Goal: Information Seeking & Learning: Learn about a topic

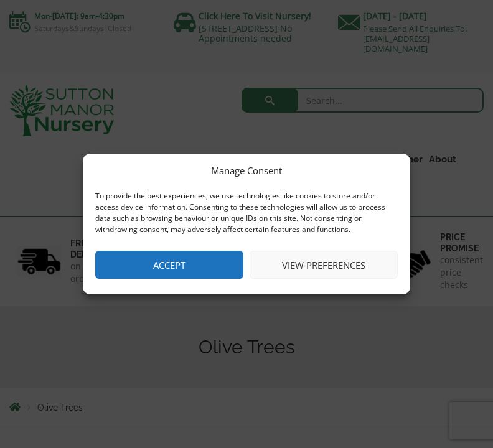
click at [207, 260] on button "Accept" at bounding box center [169, 265] width 148 height 28
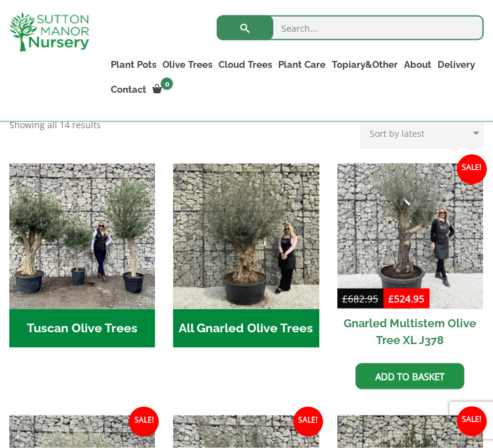
scroll to position [482, 0]
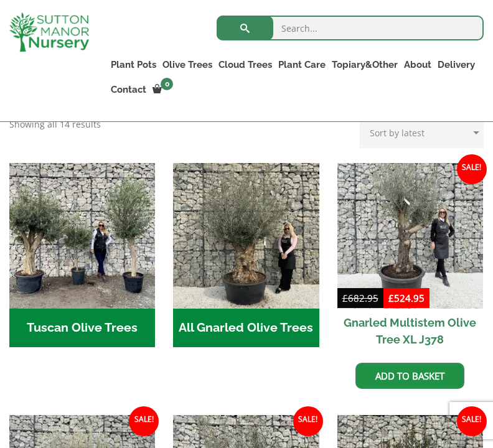
click at [272, 213] on img "Visit product category All Gnarled Olive Trees" at bounding box center [246, 236] width 146 height 146
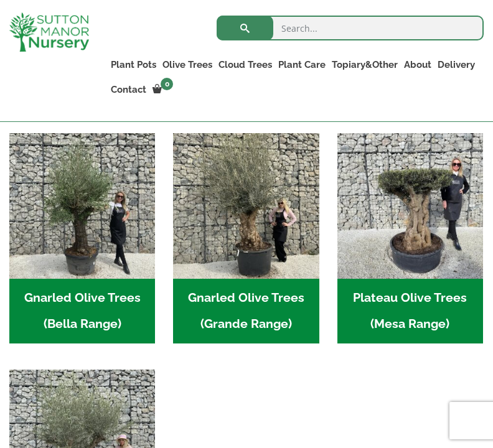
scroll to position [290, 0]
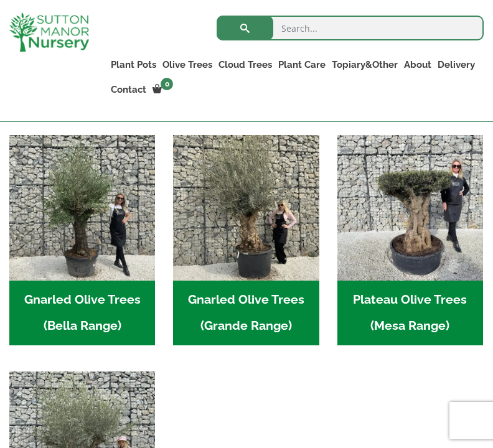
click at [254, 218] on img "Visit product category Gnarled Olive Trees (Grande Range)" at bounding box center [246, 208] width 146 height 146
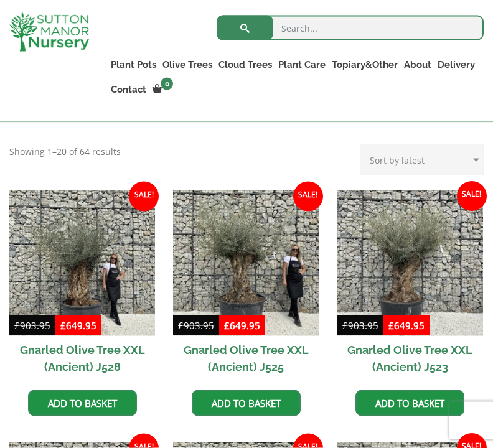
scroll to position [282, 0]
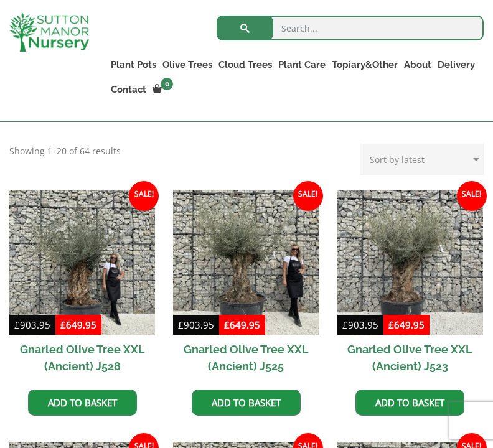
click at [406, 236] on img at bounding box center [410, 263] width 146 height 146
click at [239, 254] on img at bounding box center [246, 263] width 146 height 146
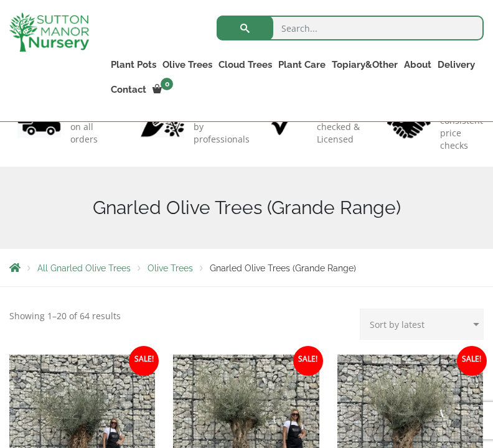
scroll to position [0, 0]
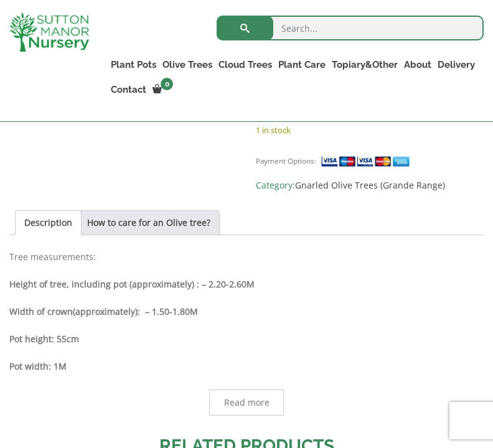
scroll to position [538, 0]
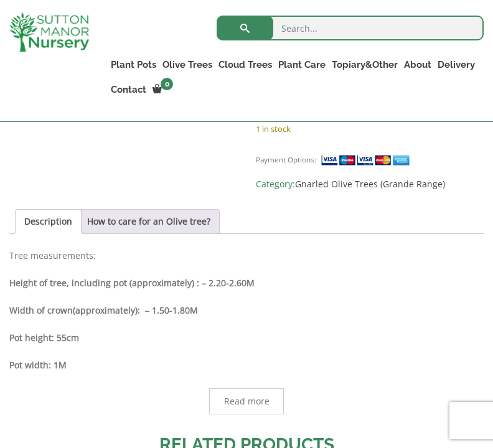
click at [166, 210] on link "How to care for an Olive tree?" at bounding box center [148, 222] width 123 height 24
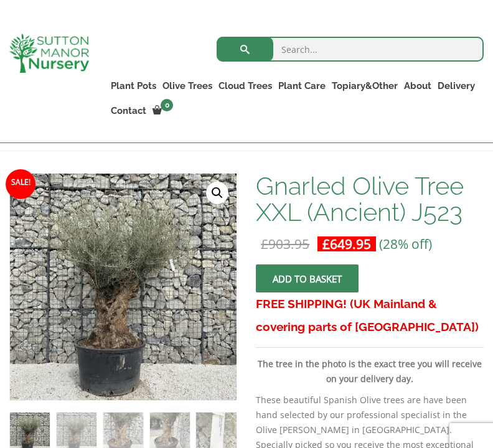
scroll to position [169, 0]
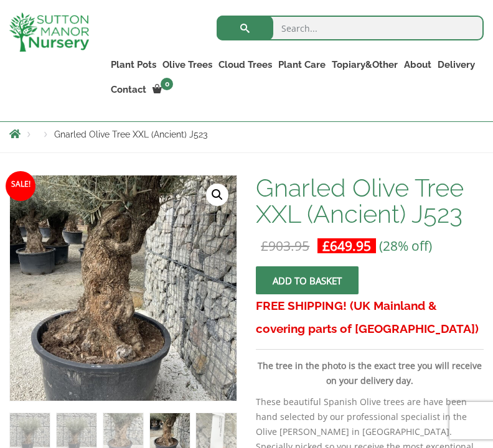
click at [136, 257] on img at bounding box center [285, 450] width 551 height 551
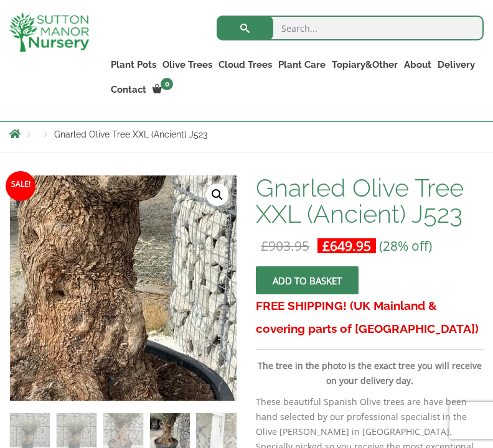
click at [125, 291] on img at bounding box center [119, 284] width 551 height 551
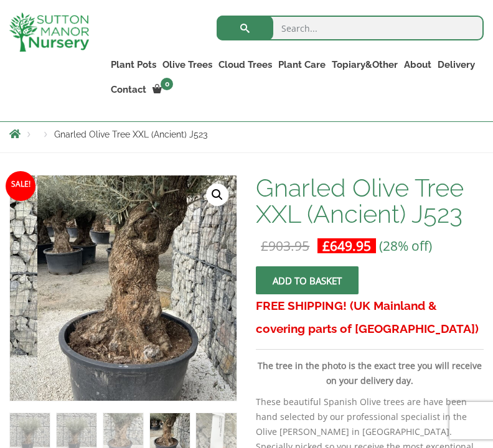
click at [220, 192] on link "🔍" at bounding box center [217, 194] width 22 height 22
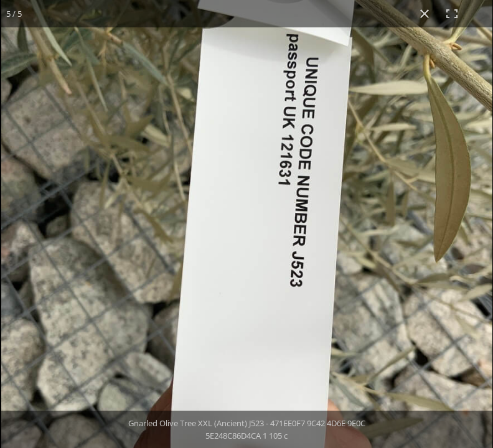
click at [377, 262] on img at bounding box center [246, 245] width 491 height 491
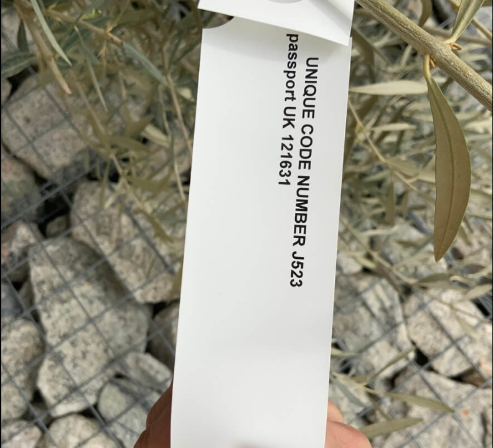
click at [351, 281] on img at bounding box center [246, 245] width 491 height 491
click at [234, 280] on img at bounding box center [246, 245] width 491 height 491
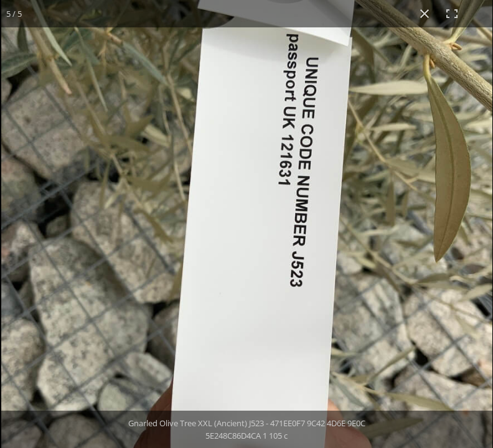
click at [424, 11] on button "Close (Esc)" at bounding box center [424, 13] width 27 height 27
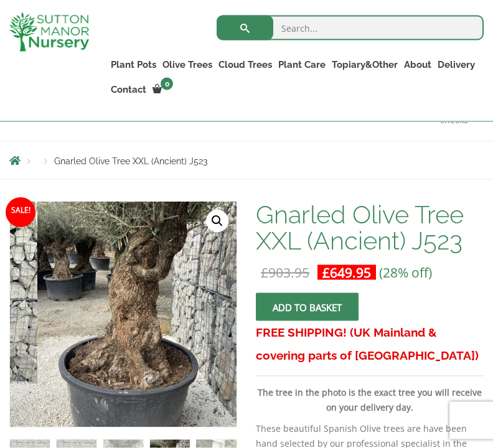
scroll to position [0, 0]
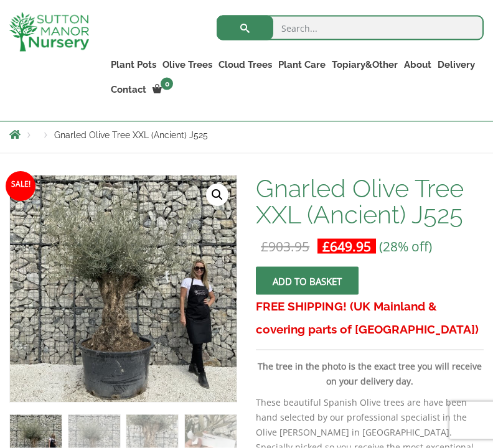
scroll to position [169, 0]
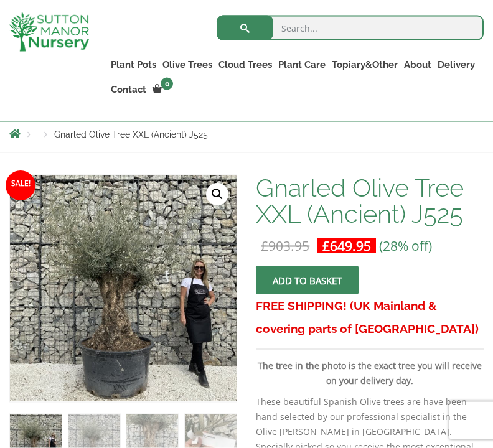
click at [223, 190] on link "🔍" at bounding box center [217, 194] width 22 height 22
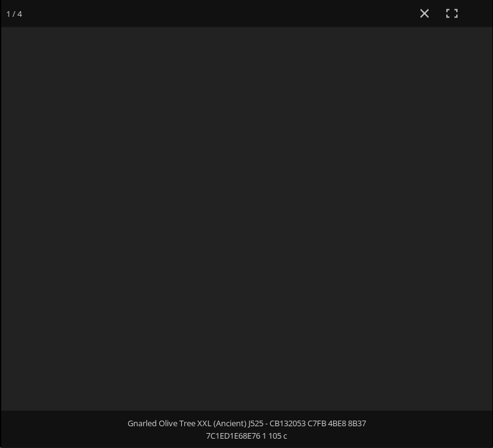
scroll to position [170, 0]
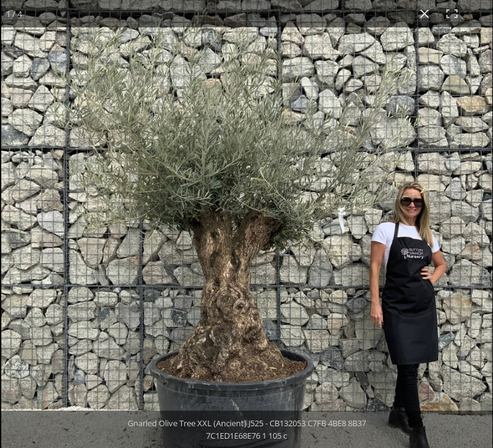
click at [425, 16] on button "Close (Esc)" at bounding box center [424, 13] width 27 height 27
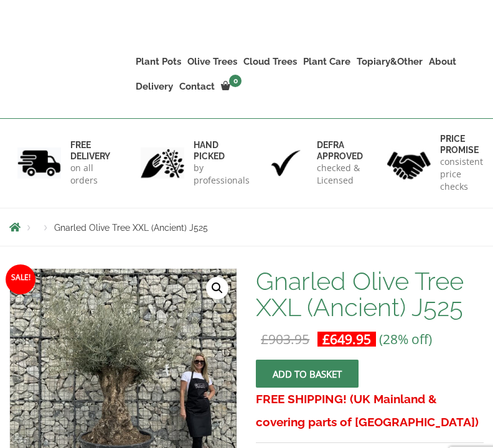
scroll to position [0, 0]
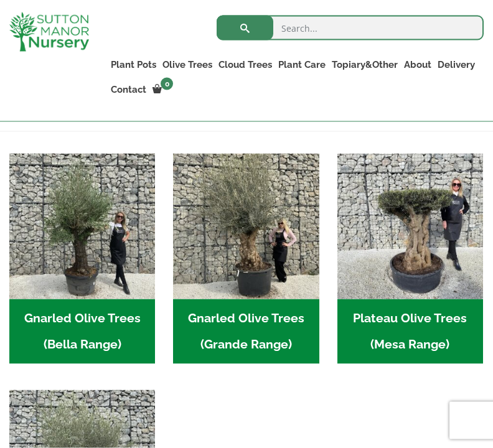
scroll to position [272, 0]
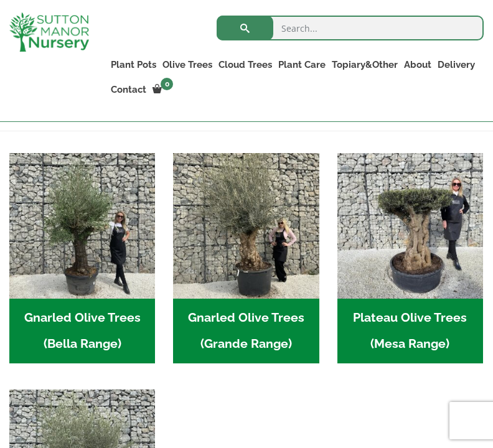
click at [255, 246] on img "Visit product category Gnarled Olive Trees (Grande Range)" at bounding box center [246, 226] width 146 height 146
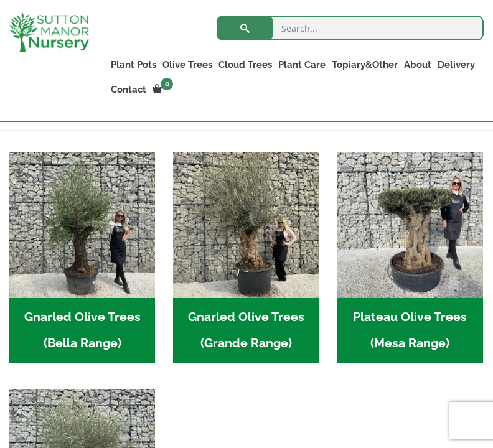
click at [415, 246] on img "Visit product category Plateau Olive Trees (Mesa Range)" at bounding box center [410, 225] width 146 height 146
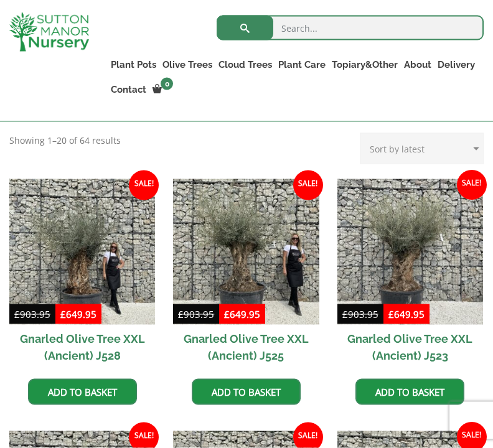
scroll to position [293, 0]
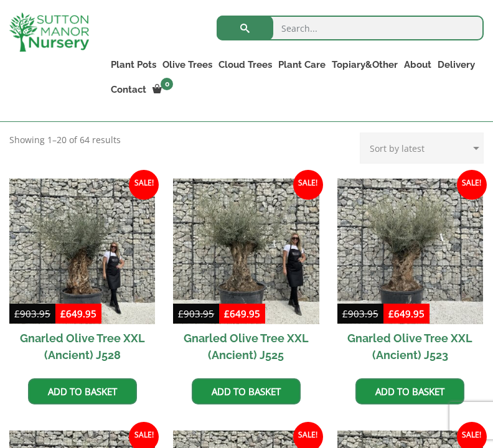
click at [405, 241] on img at bounding box center [410, 252] width 146 height 146
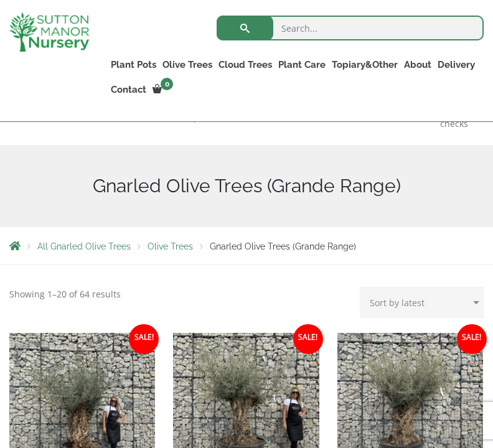
scroll to position [137, 0]
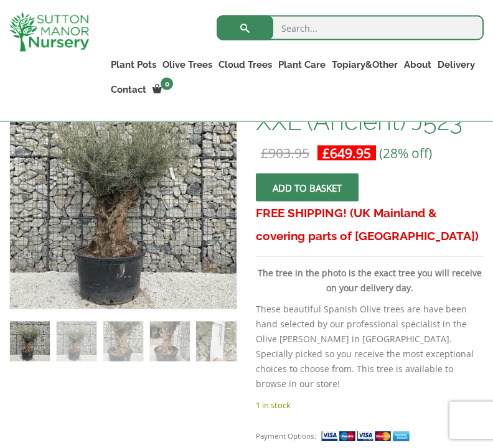
scroll to position [262, 0]
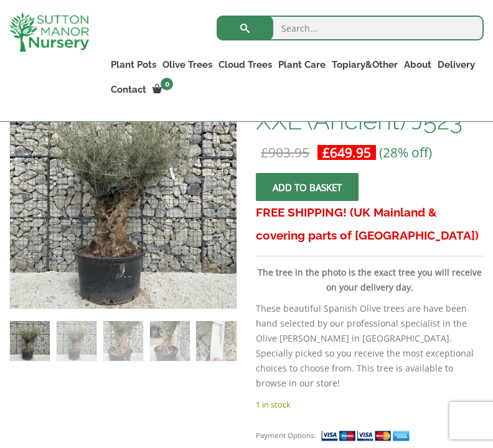
click at [152, 240] on img at bounding box center [285, 357] width 551 height 551
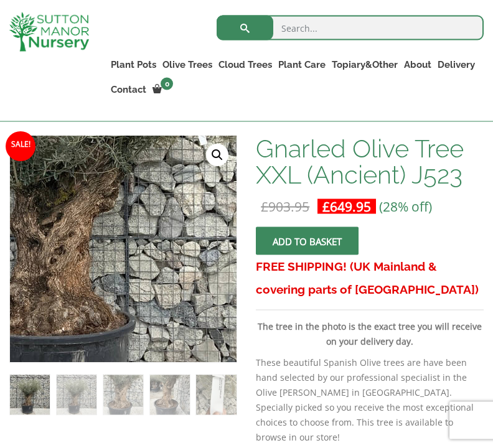
click at [220, 156] on link "🔍" at bounding box center [217, 155] width 22 height 22
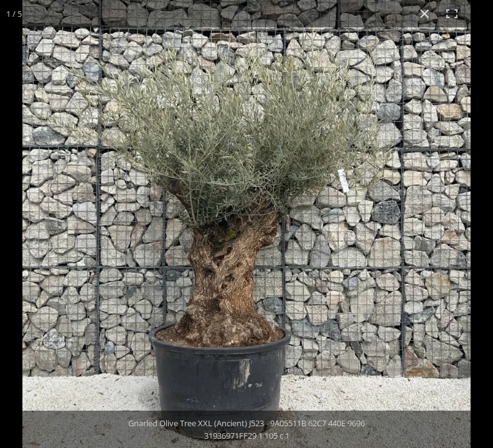
click at [450, 305] on img at bounding box center [246, 224] width 448 height 448
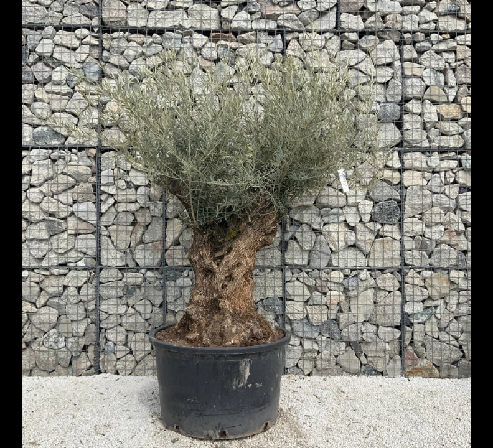
click at [475, 295] on div at bounding box center [268, 224] width 493 height 448
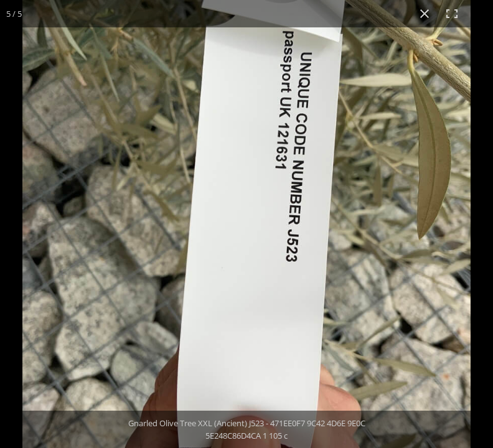
click at [430, 131] on img at bounding box center [246, 224] width 448 height 448
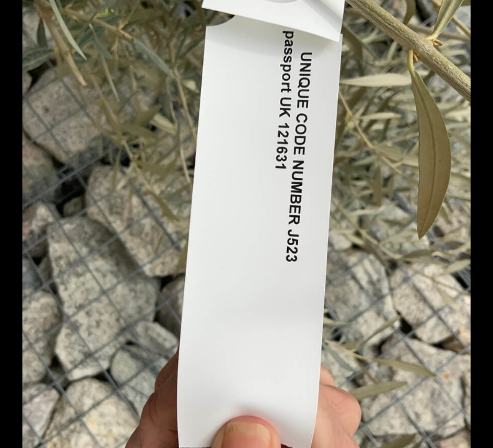
click at [169, 161] on img at bounding box center [246, 224] width 448 height 448
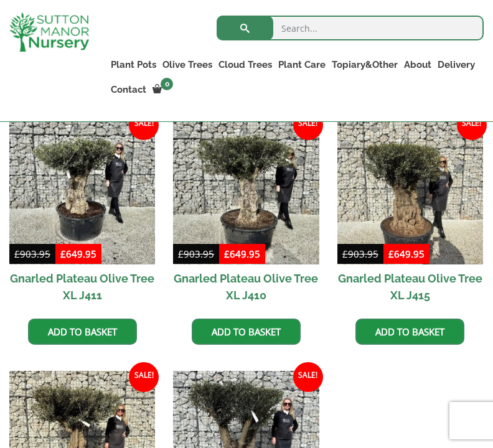
scroll to position [578, 0]
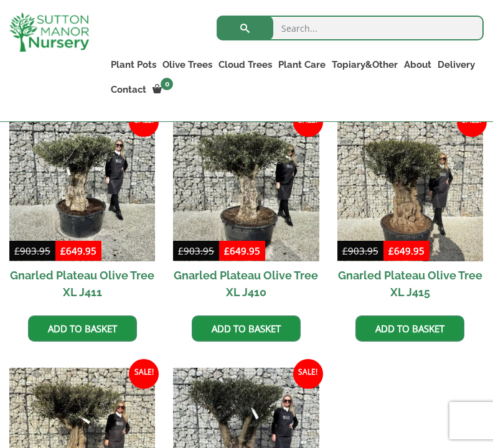
click at [246, 173] on img at bounding box center [246, 189] width 146 height 146
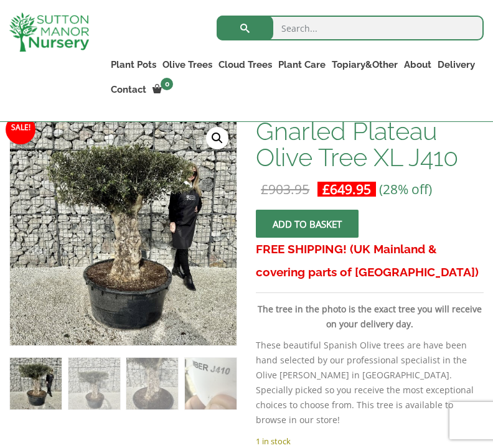
scroll to position [221, 0]
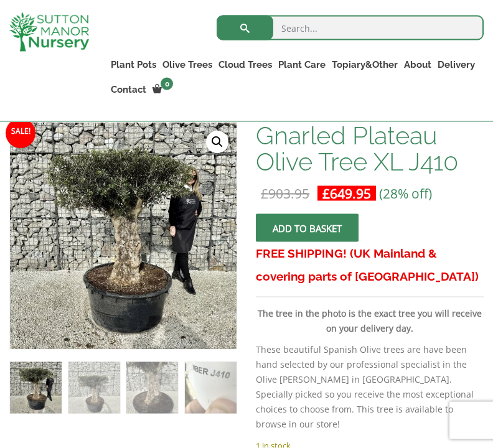
click at [215, 141] on link "🔍" at bounding box center [217, 142] width 22 height 22
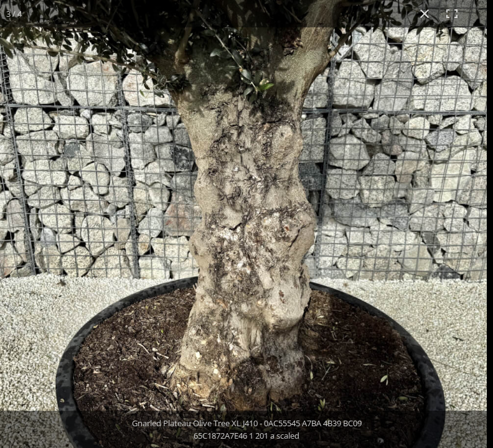
click at [440, 300] on div "3 / 4 Gnarled Plateau Olive Tree XL J410 - 0AC55545 A7BA 4B39 BC09 65C1872A7E46…" at bounding box center [246, 224] width 493 height 448
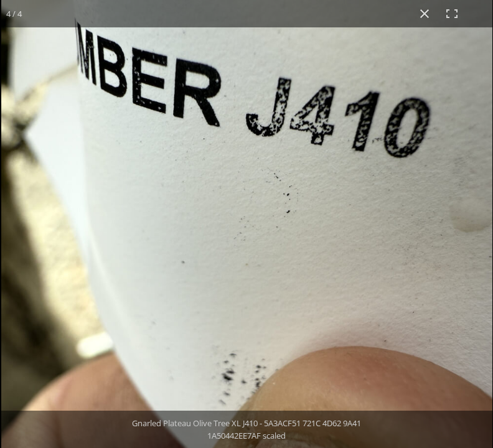
click at [455, 12] on button "Toggle fullscreen" at bounding box center [451, 13] width 27 height 27
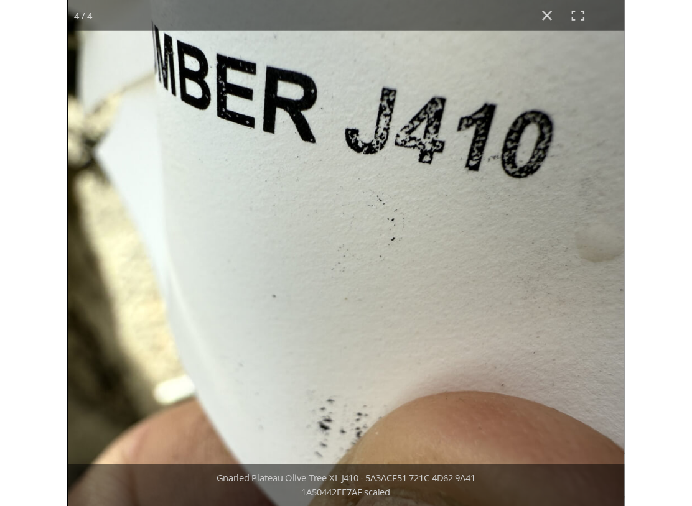
scroll to position [0, 0]
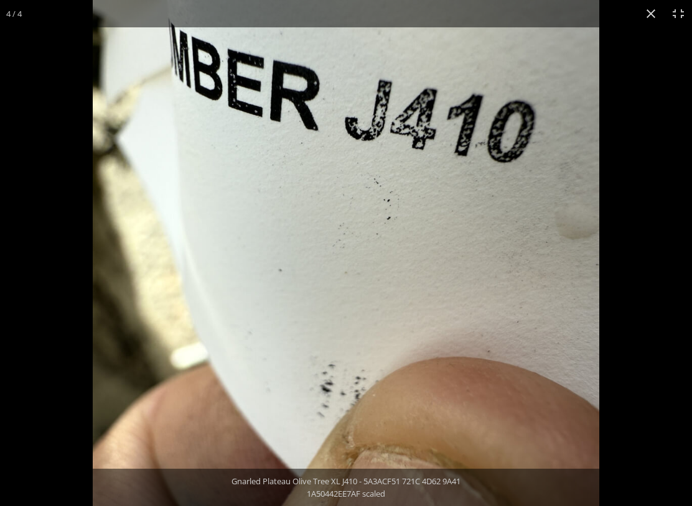
click at [492, 8] on button "Close (Esc)" at bounding box center [650, 13] width 27 height 27
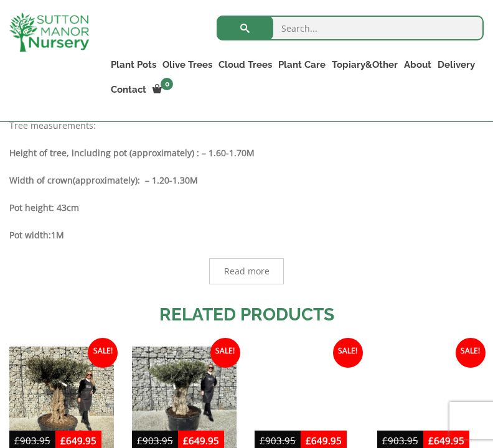
scroll to position [667, 0]
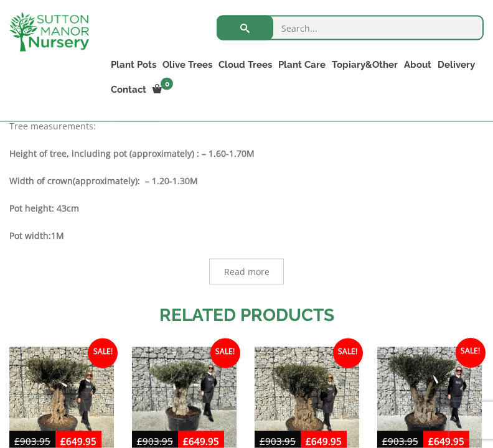
click at [258, 267] on span "Read more" at bounding box center [246, 271] width 45 height 9
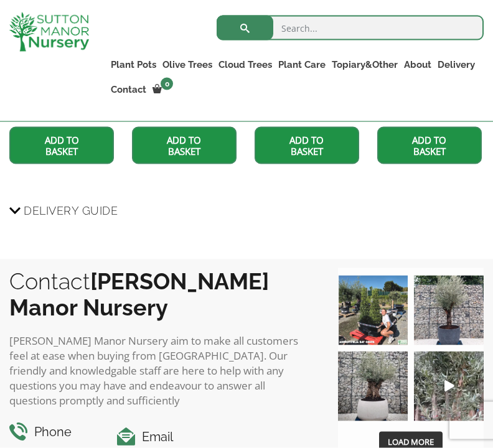
scroll to position [1509, 0]
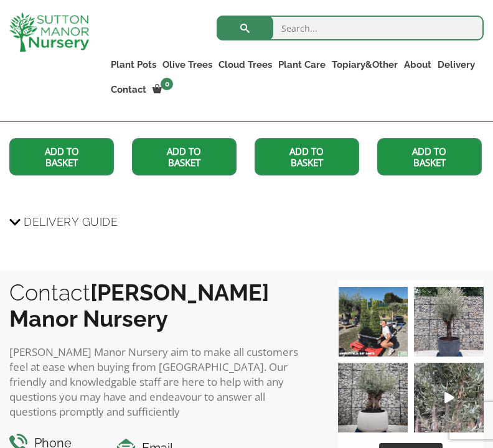
click at [26, 210] on span "Delivery Guide" at bounding box center [71, 221] width 94 height 23
click at [0, 0] on input "Delivery Guide" at bounding box center [0, 0] width 0 height 0
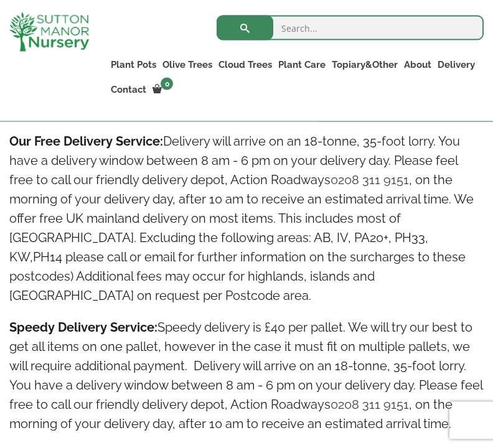
scroll to position [2229, 0]
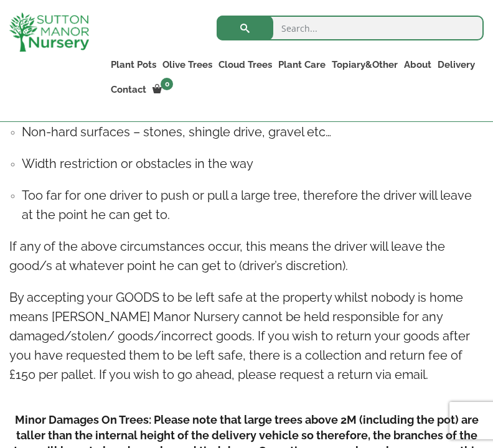
scroll to position [3170, 0]
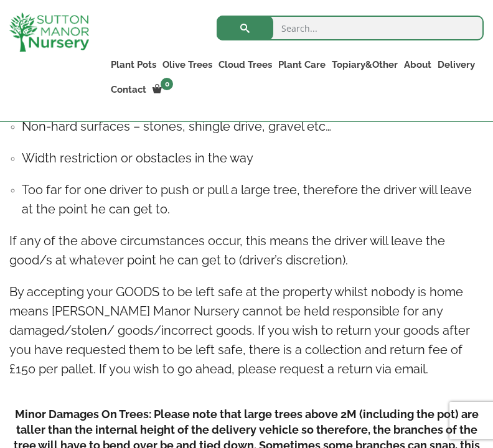
click at [328, 420] on h5 "Minor Damages On Trees: Please note that large trees above 2M (including the po…" at bounding box center [246, 445] width 474 height 78
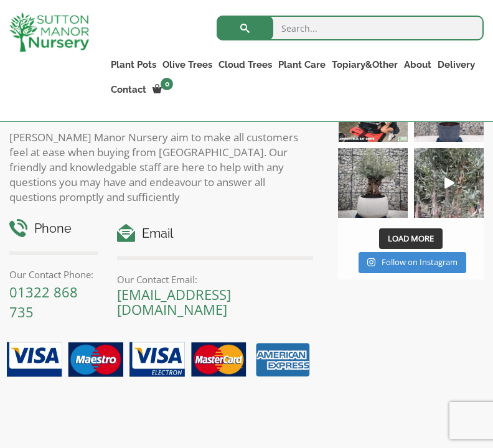
scroll to position [3933, 0]
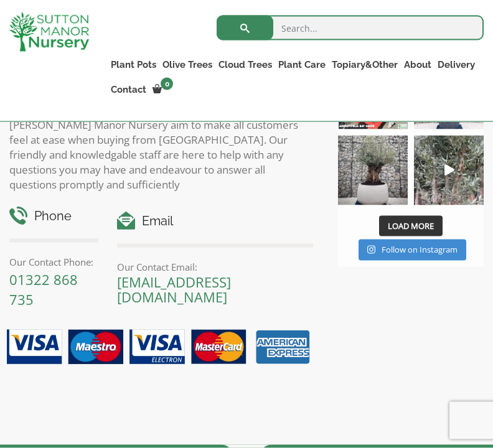
click at [353, 356] on div "Contact Sutton Manor Nursery Sutton Manor Nursery aim to make all customers fee…" at bounding box center [246, 244] width 493 height 401
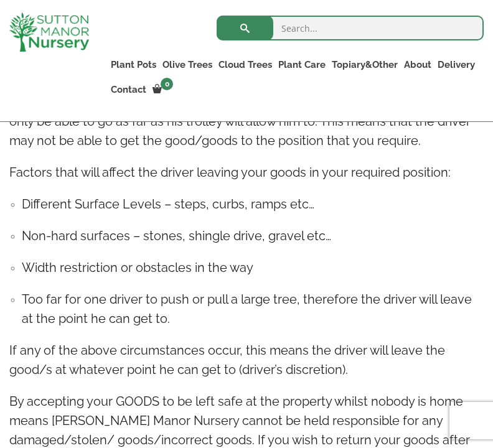
scroll to position [3060, 0]
